Goal: Information Seeking & Learning: Learn about a topic

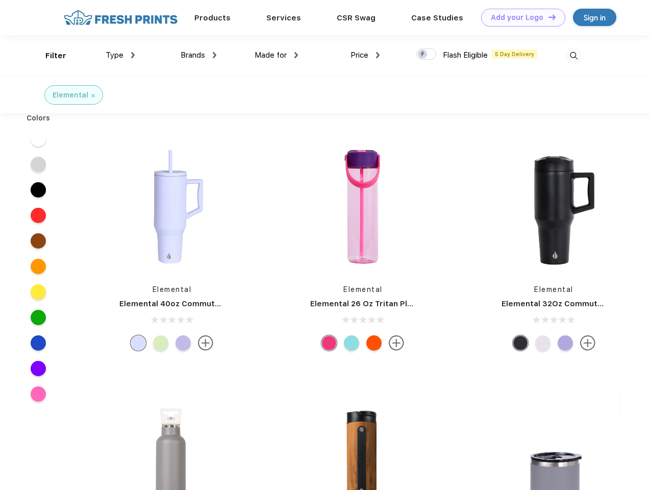
click at [519, 17] on link "Add your Logo Design Tool" at bounding box center [523, 18] width 84 height 18
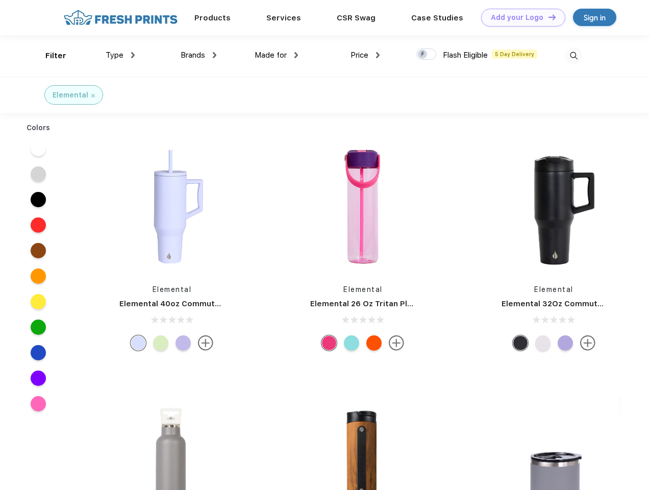
click at [0, 0] on div "Design Tool" at bounding box center [0, 0] width 0 height 0
click at [547, 17] on link "Add your Logo Design Tool" at bounding box center [523, 18] width 84 height 18
click at [49, 56] on div "Filter" at bounding box center [55, 56] width 21 height 12
click at [120, 55] on span "Type" at bounding box center [115, 55] width 18 height 9
click at [198, 55] on span "Brands" at bounding box center [193, 55] width 24 height 9
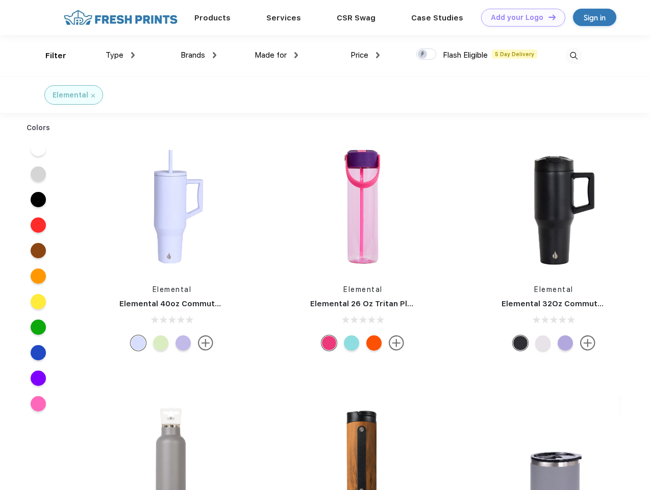
click at [276, 55] on span "Made for" at bounding box center [271, 55] width 32 height 9
click at [365, 55] on span "Price" at bounding box center [359, 55] width 18 height 9
click at [426, 55] on div at bounding box center [426, 53] width 20 height 11
click at [423, 55] on input "checkbox" at bounding box center [419, 51] width 7 height 7
checkbox input "true"
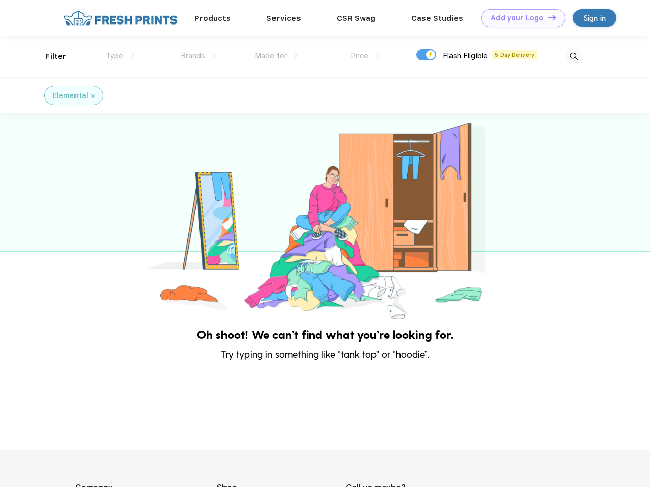
click at [573, 56] on img at bounding box center [573, 56] width 17 height 17
